Goal: Task Accomplishment & Management: Manage account settings

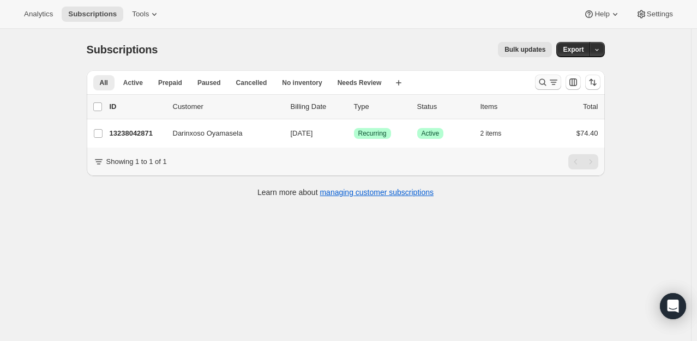
click at [543, 81] on icon "Search and filter results" at bounding box center [542, 82] width 11 height 11
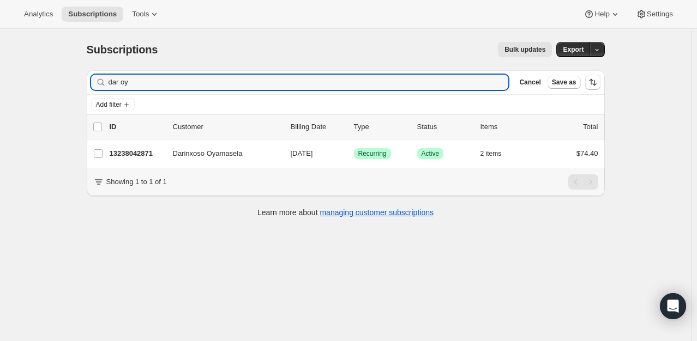
drag, startPoint x: 157, startPoint y: 83, endPoint x: -77, endPoint y: 46, distance: 236.9
click at [0, 46] on html "Analytics Subscriptions Tools Help Settings Skip to content Subscriptions. This…" at bounding box center [348, 170] width 697 height 341
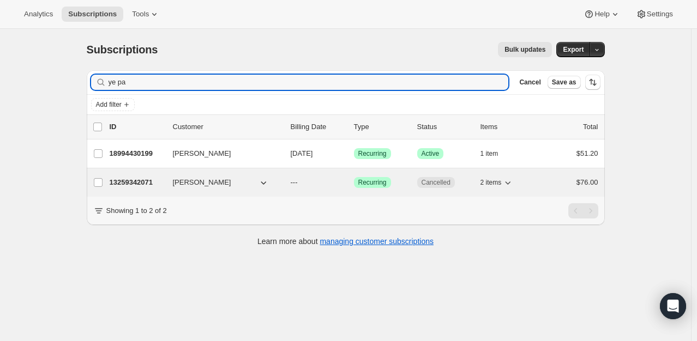
type input "ye pa"
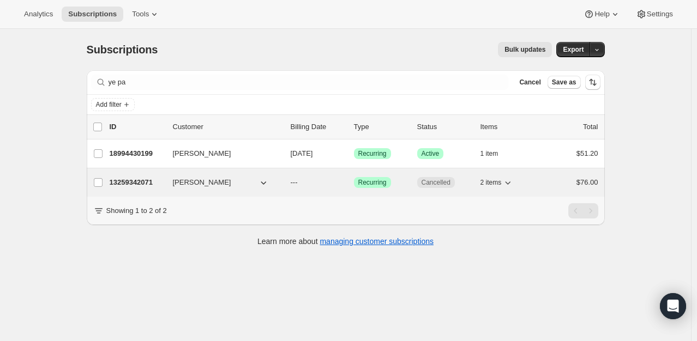
click at [141, 180] on p "13259342071" at bounding box center [137, 182] width 55 height 11
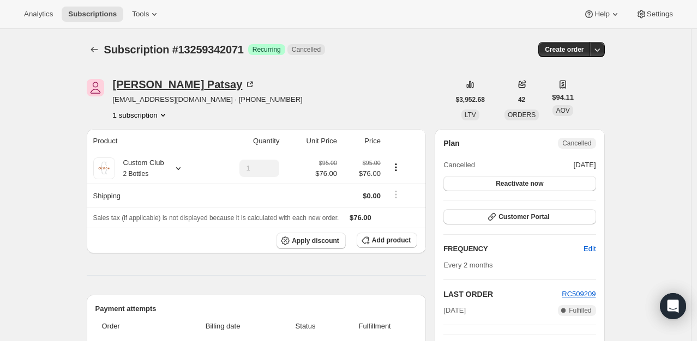
click at [244, 83] on icon at bounding box center [249, 84] width 11 height 11
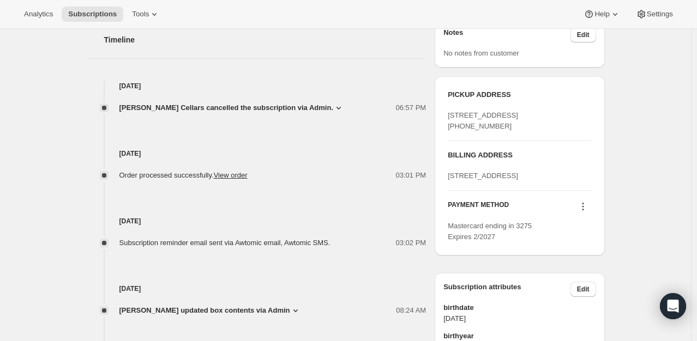
scroll to position [436, 0]
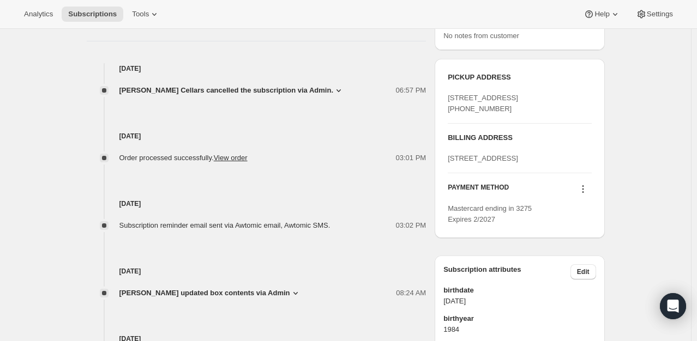
click at [333, 89] on icon at bounding box center [338, 90] width 11 height 11
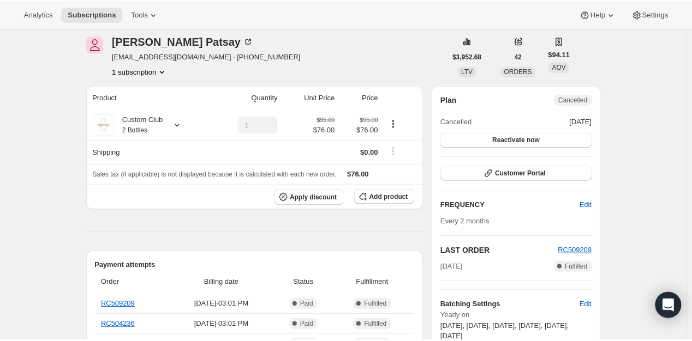
scroll to position [0, 0]
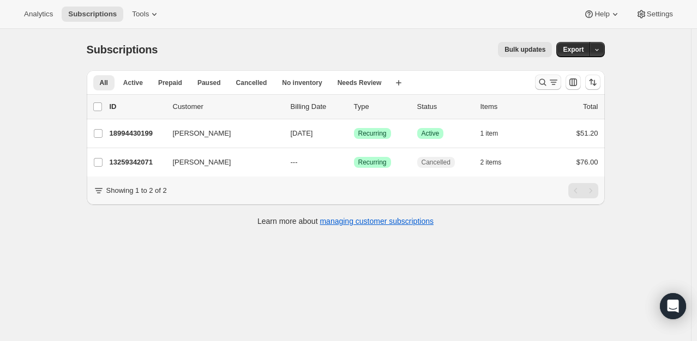
click at [542, 81] on icon "Search and filter results" at bounding box center [542, 82] width 7 height 7
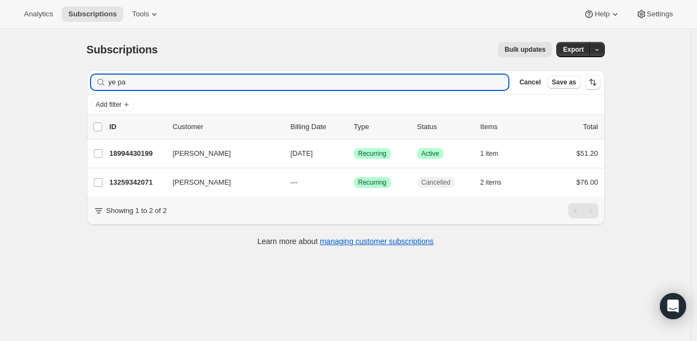
drag, startPoint x: 140, startPoint y: 85, endPoint x: 37, endPoint y: 85, distance: 102.6
click at [37, 85] on div "Subscriptions. This page is ready Subscriptions Bulk updates More actions Bulk …" at bounding box center [345, 199] width 691 height 341
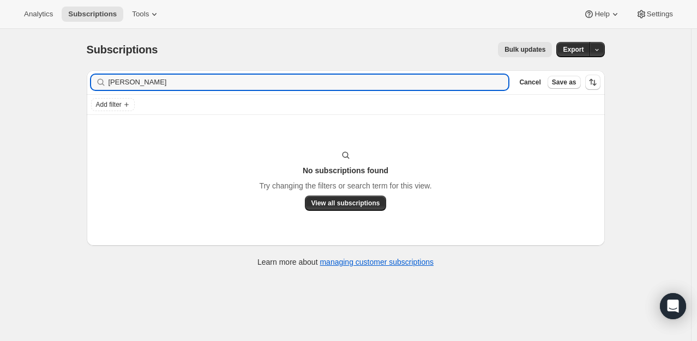
type input "[PERSON_NAME]"
click at [197, 35] on div "Subscriptions. This page is ready Subscriptions Bulk updates More actions Bulk …" at bounding box center [346, 49] width 518 height 41
